Goal: Transaction & Acquisition: Purchase product/service

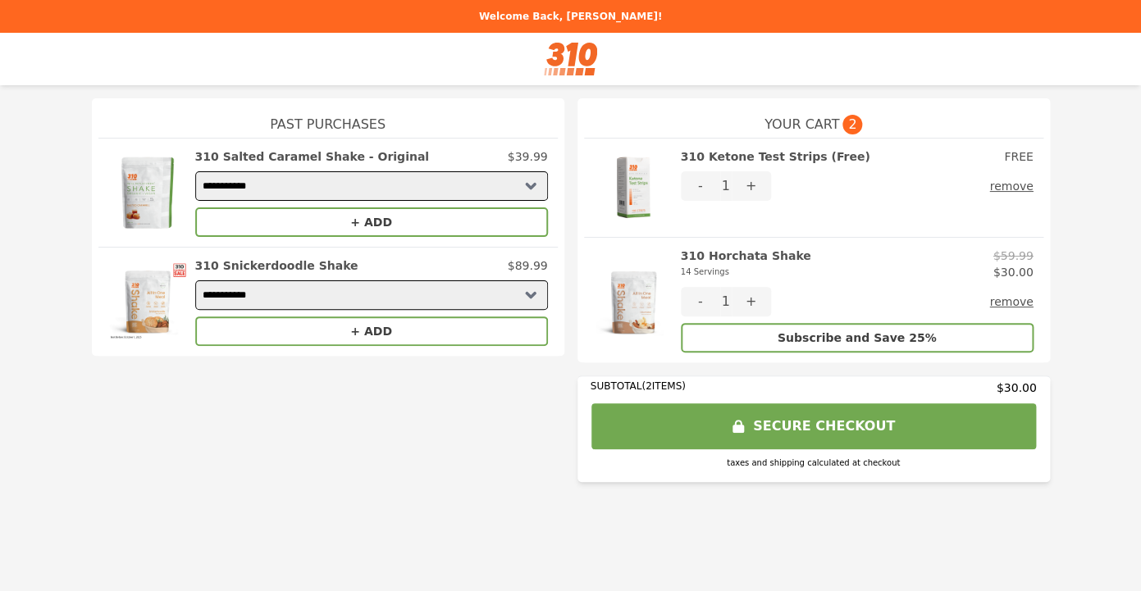
click at [759, 420] on button "SECURE CHECKOUT" at bounding box center [814, 427] width 446 height 48
